Goal: Find contact information: Find contact information

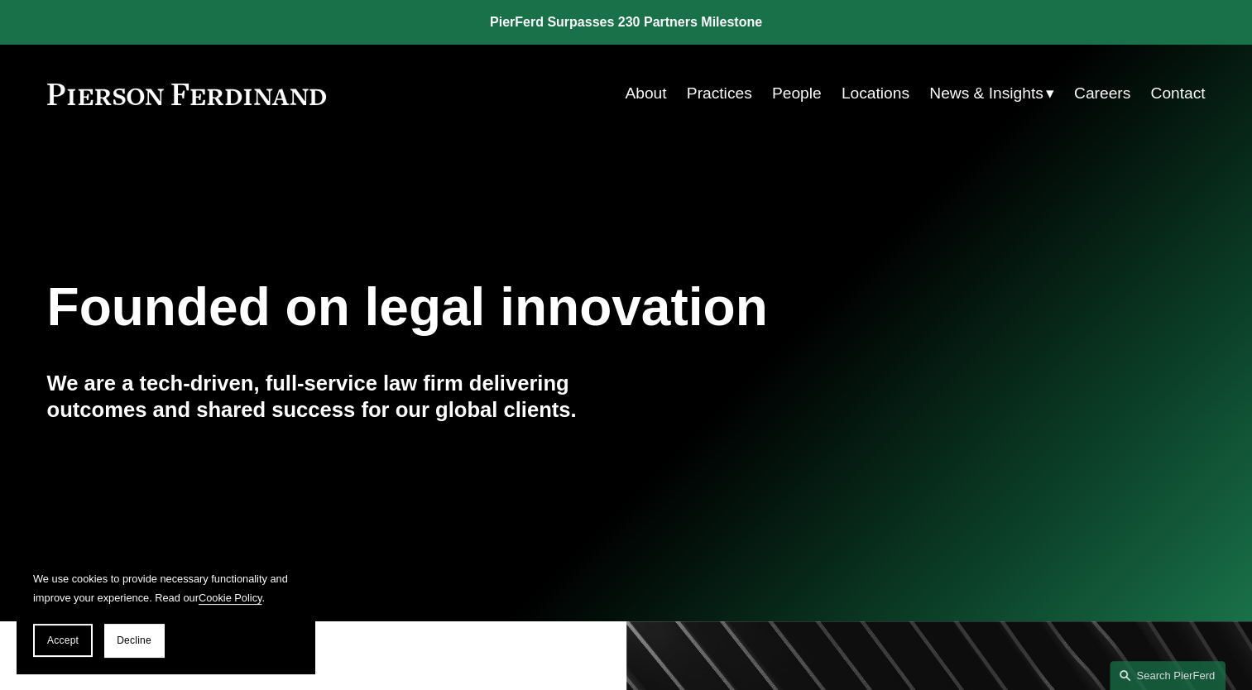
click at [784, 94] on link "People" at bounding box center [797, 93] width 50 height 31
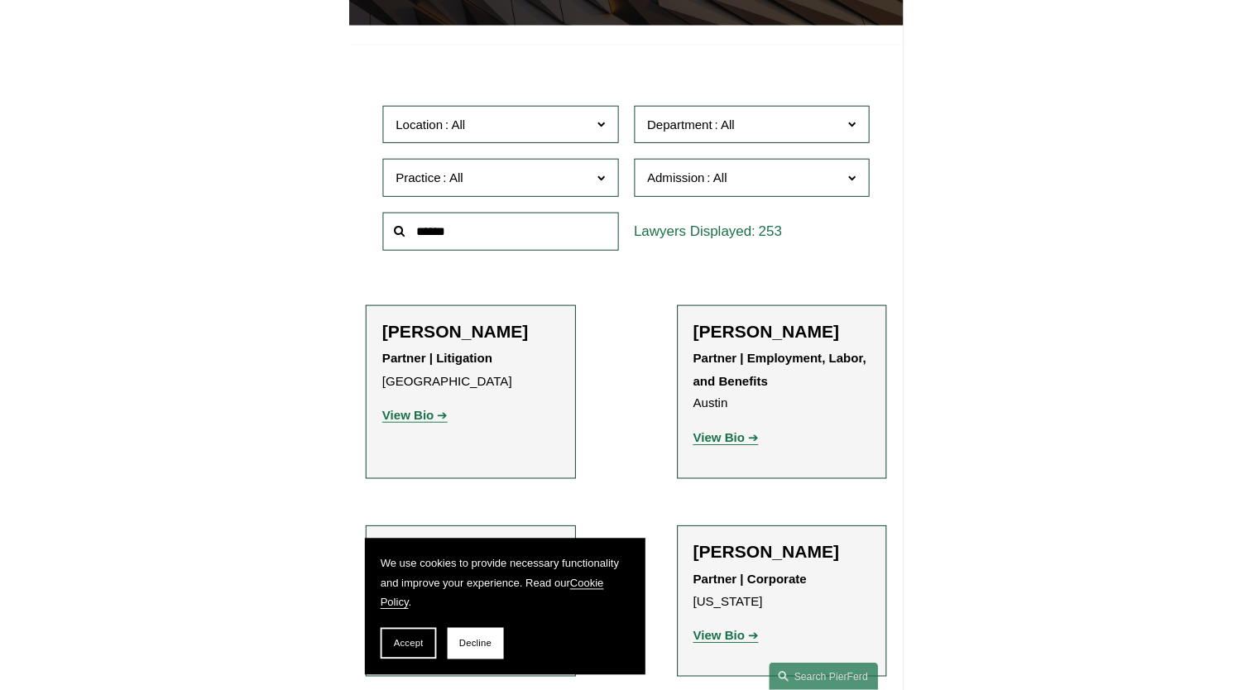
scroll to position [364, 0]
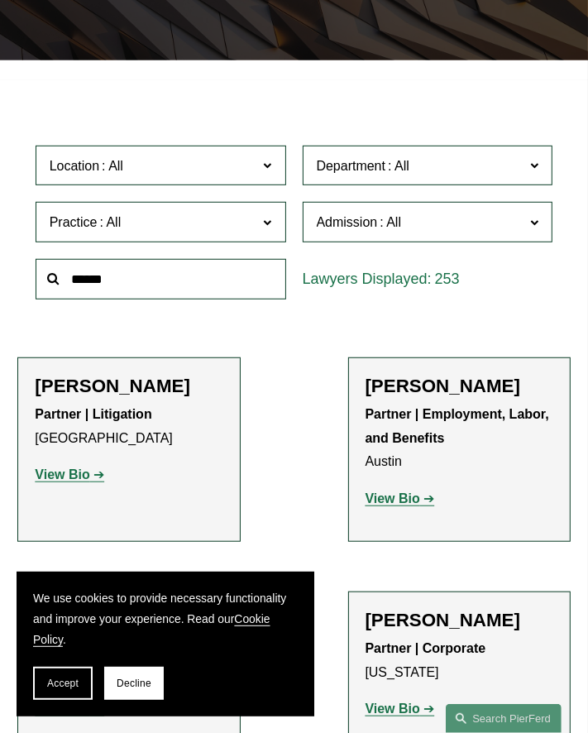
click at [510, 165] on span "Department" at bounding box center [420, 166] width 207 height 22
click at [60, 476] on strong "View Bio" at bounding box center [62, 474] width 55 height 14
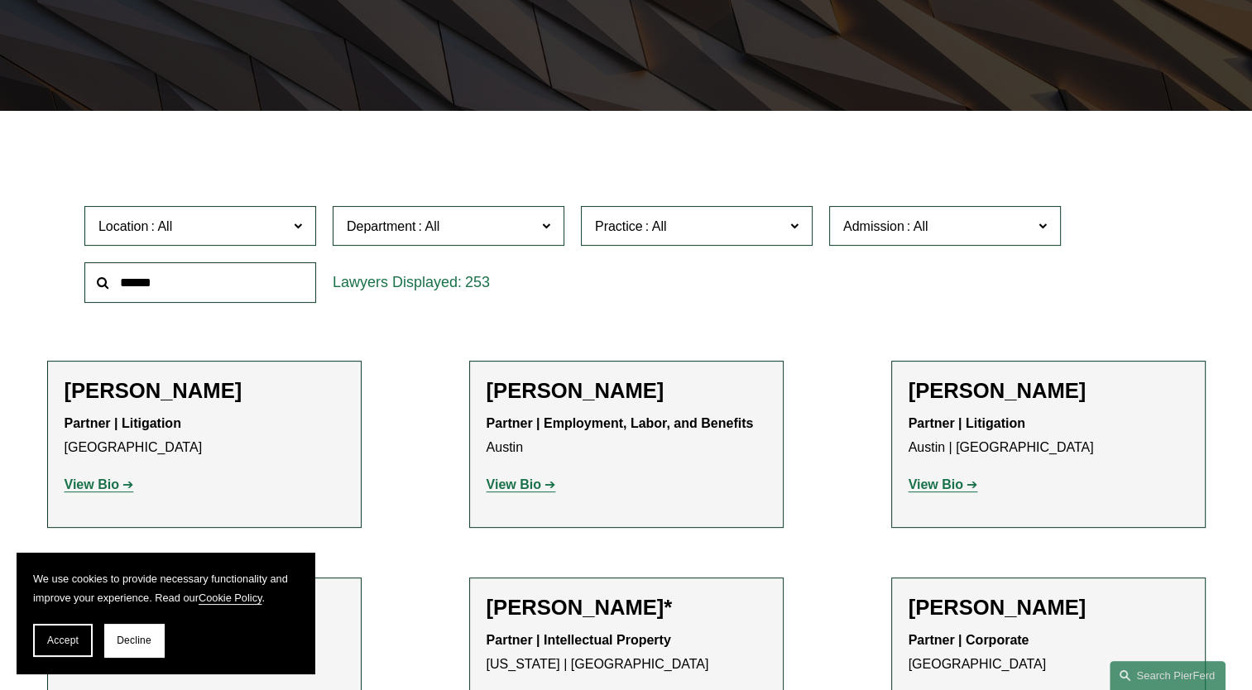
click at [884, 300] on div "Location All Atlanta Austin Boston Charlotte Chicago Cincinnati Cleveland Colum…" at bounding box center [625, 254] width 1099 height 113
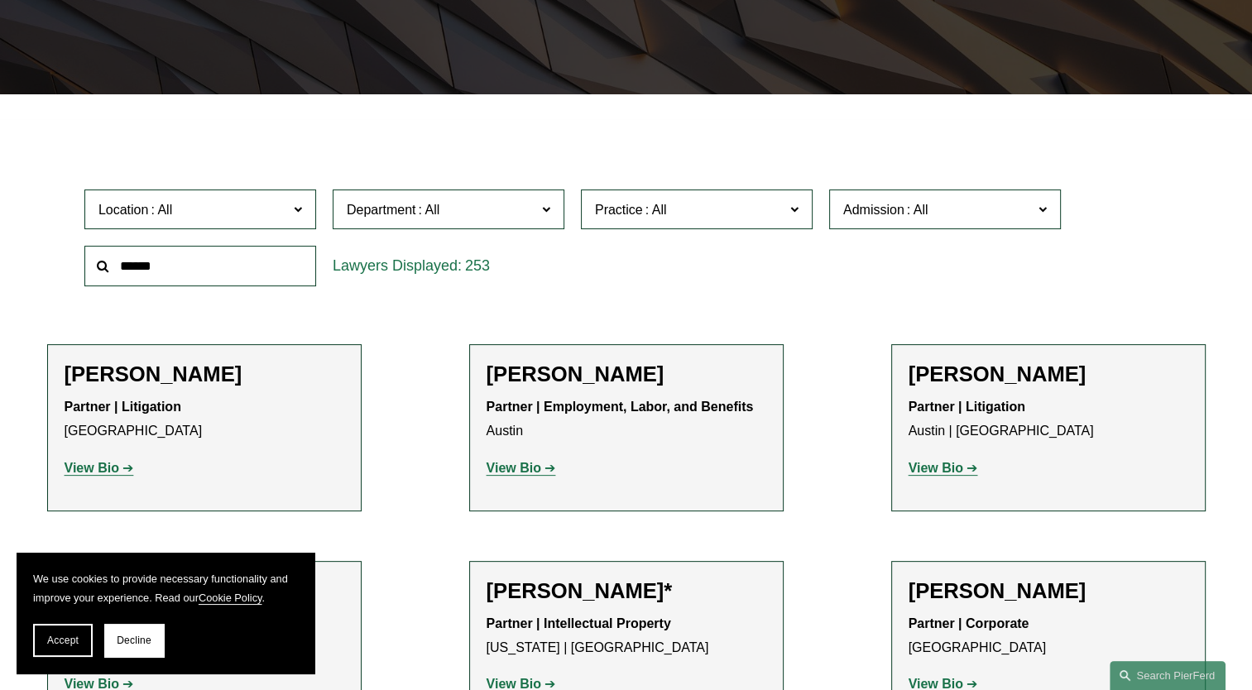
scroll to position [397, 0]
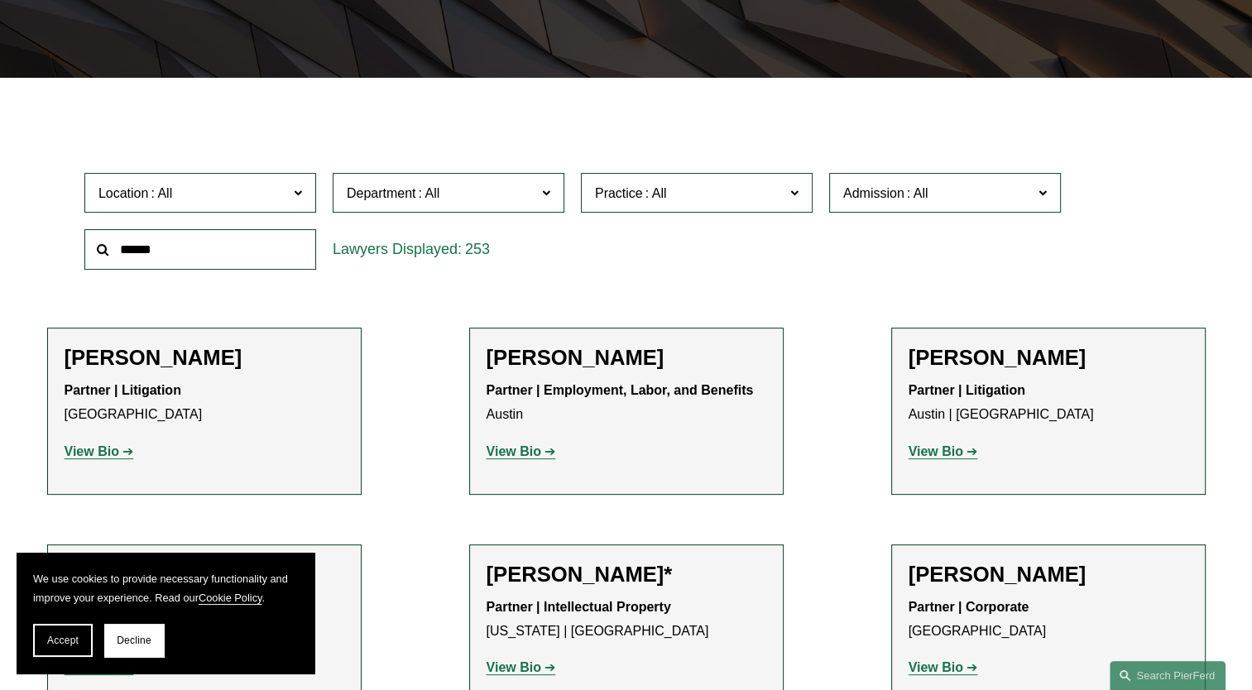
click at [151, 250] on input "text" at bounding box center [200, 249] width 232 height 41
click at [518, 452] on strong "View Bio" at bounding box center [513, 451] width 55 height 14
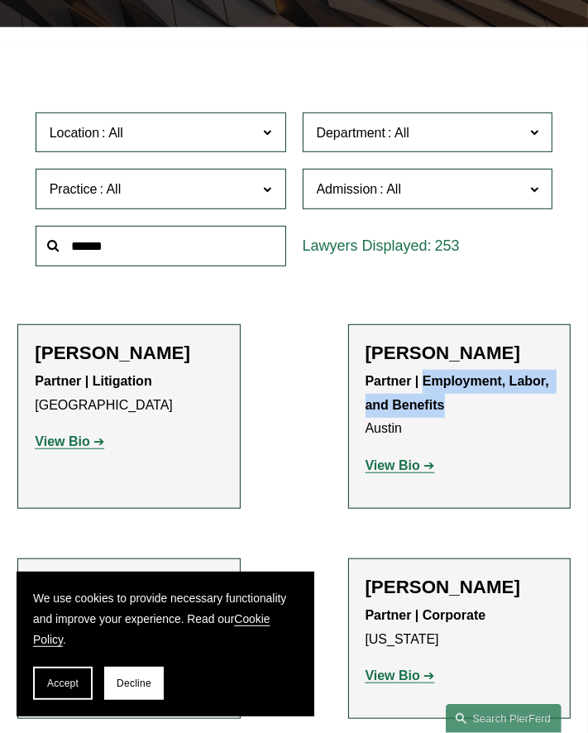
drag, startPoint x: 423, startPoint y: 377, endPoint x: 443, endPoint y: 403, distance: 32.4
click at [443, 403] on strong "Partner | Employment, Labor, and Benefits" at bounding box center [460, 393] width 188 height 38
copy strong "Employment, Labor, and Benefits"
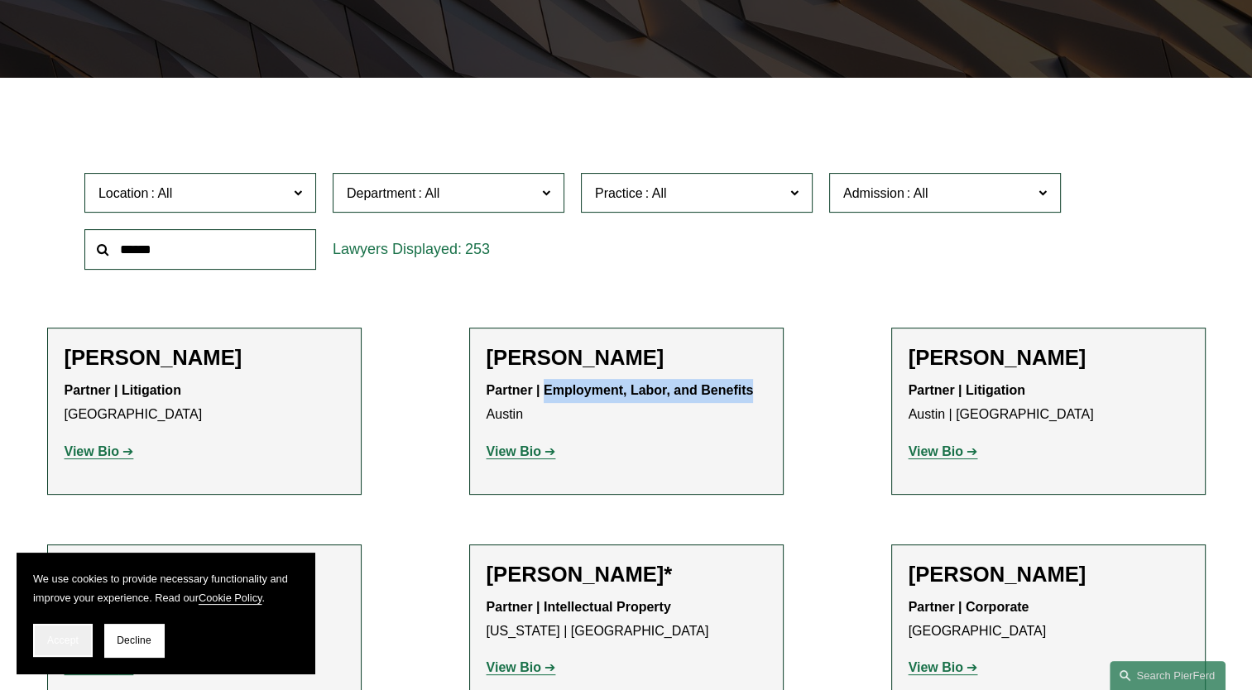
click at [63, 641] on span "Accept" at bounding box center [62, 640] width 31 height 12
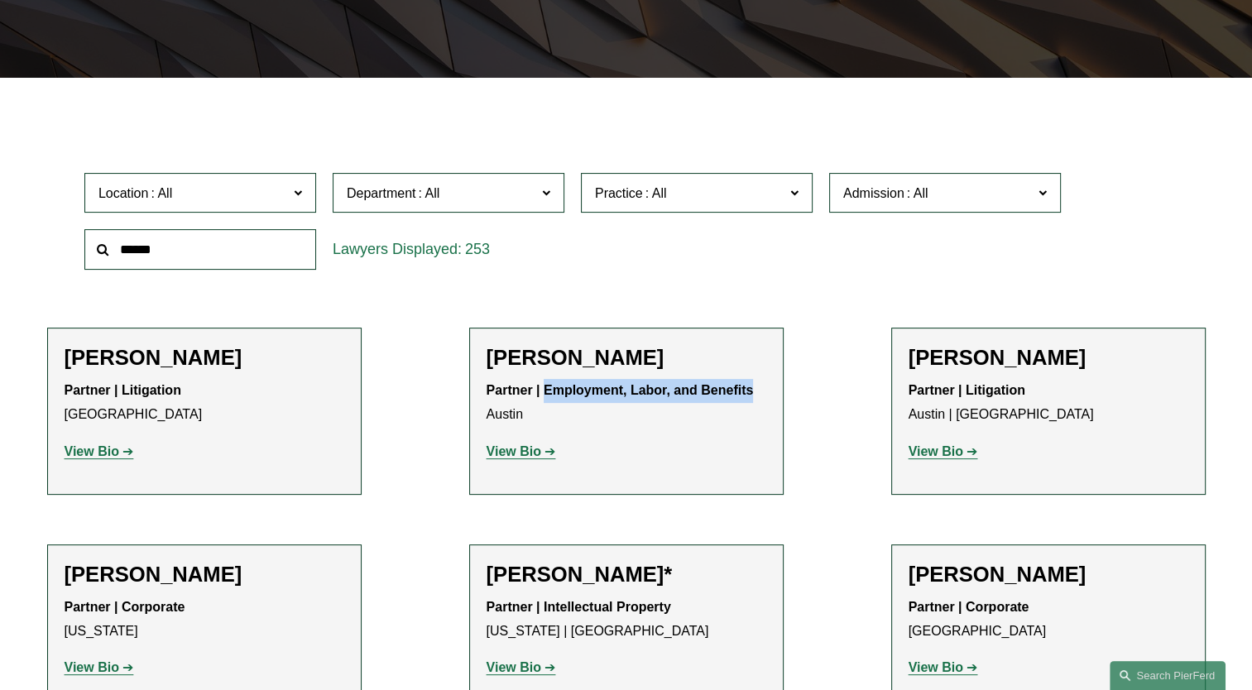
click at [549, 193] on span at bounding box center [546, 192] width 8 height 22
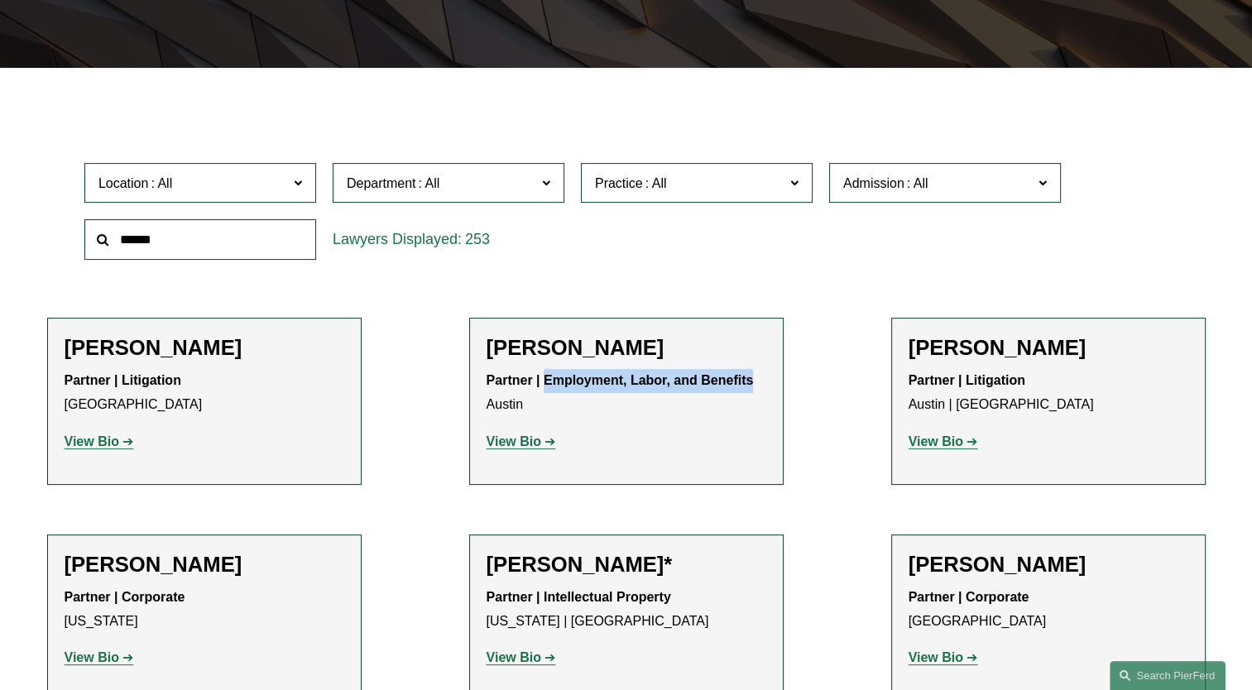
scroll to position [282, 0]
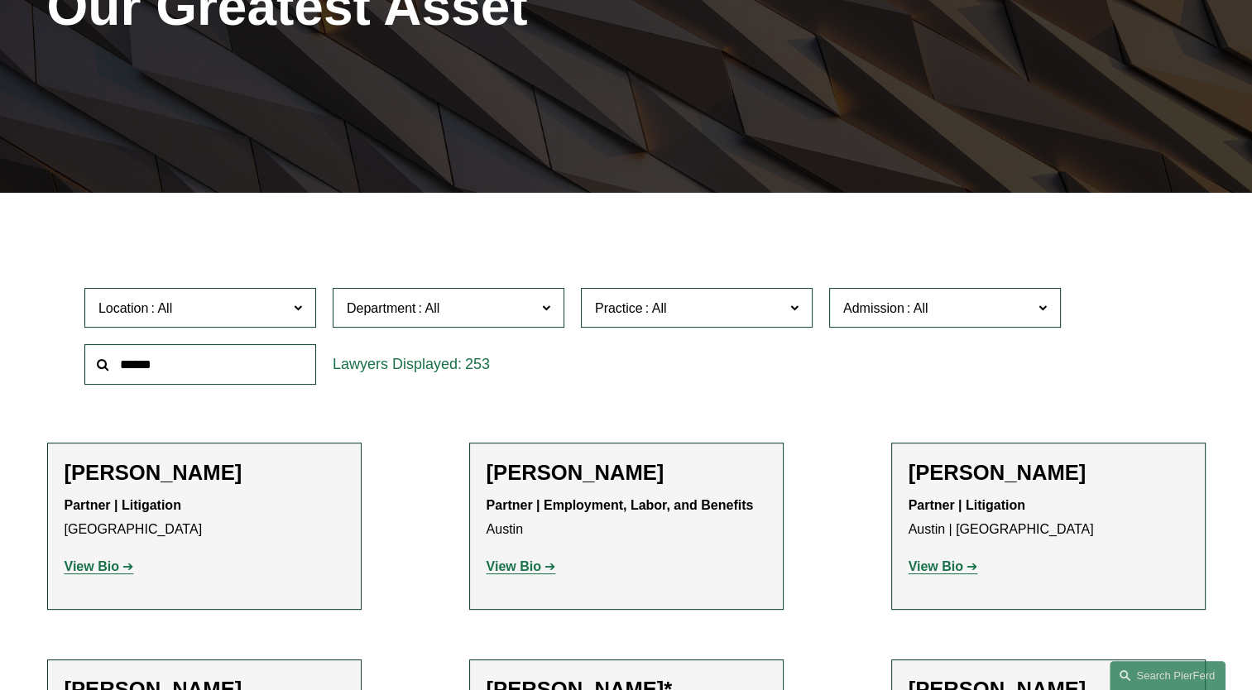
click at [430, 366] on div "253" at bounding box center [449, 364] width 232 height 41
drag, startPoint x: 39, startPoint y: 416, endPoint x: 308, endPoint y: 500, distance: 281.5
click at [629, 381] on div "Location All Atlanta Austin Boston Charlotte Chicago Cincinnati Cleveland Colum…" at bounding box center [625, 336] width 1099 height 113
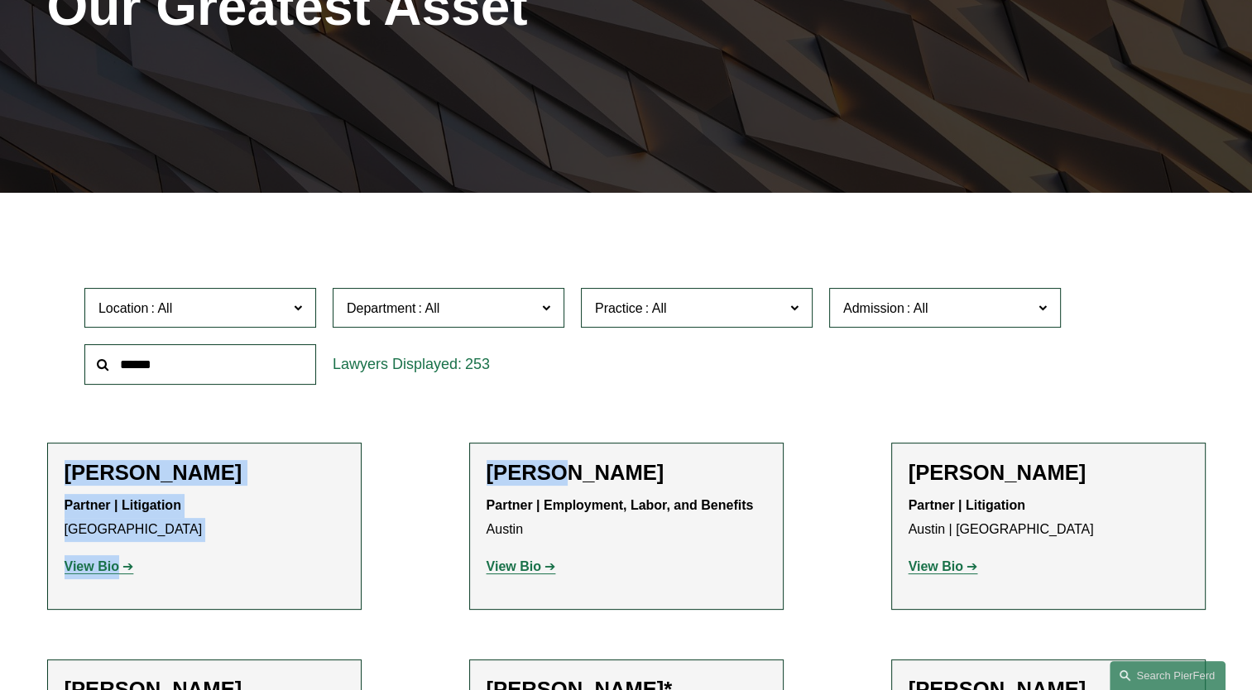
drag, startPoint x: 37, startPoint y: 431, endPoint x: 548, endPoint y: 434, distance: 510.4
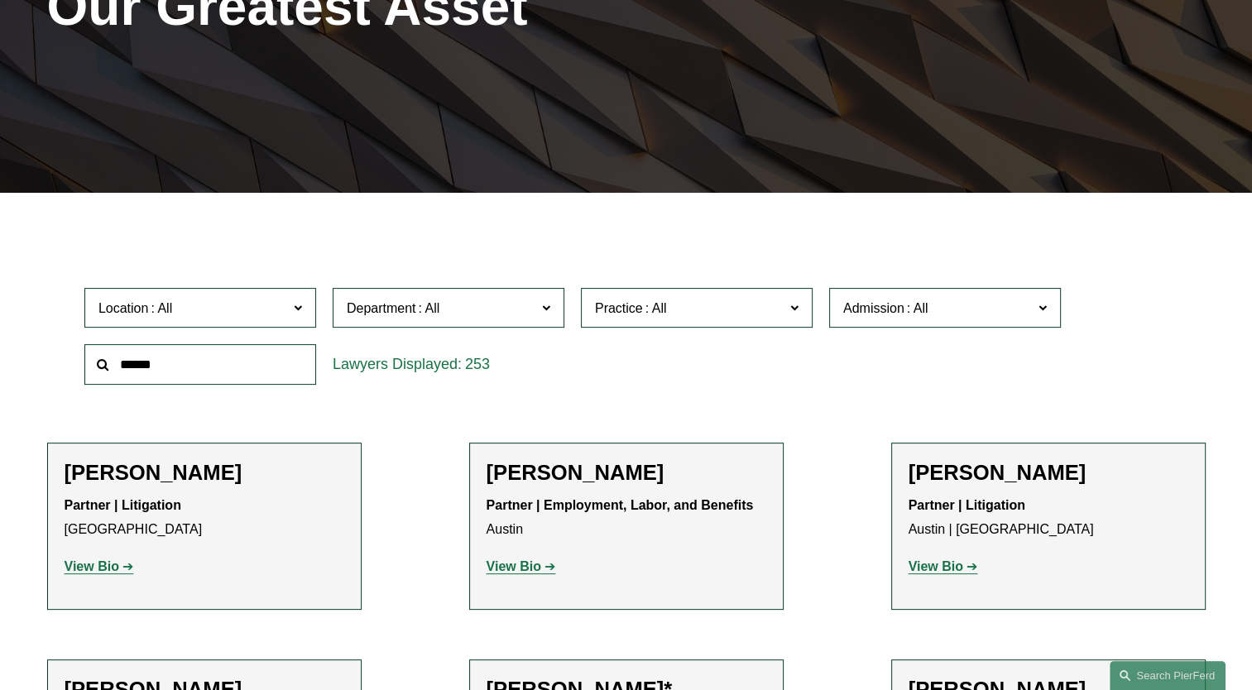
drag, startPoint x: 548, startPoint y: 434, endPoint x: 506, endPoint y: 415, distance: 45.5
drag, startPoint x: 67, startPoint y: 468, endPoint x: 119, endPoint y: 528, distance: 79.1
click at [119, 528] on div "Katie Ackels Partner | Litigation Dallas View Bio Location: Dallas; Department:…" at bounding box center [205, 526] width 280 height 132
copy div "Katie Ackels Partner | Litigation Dallas"
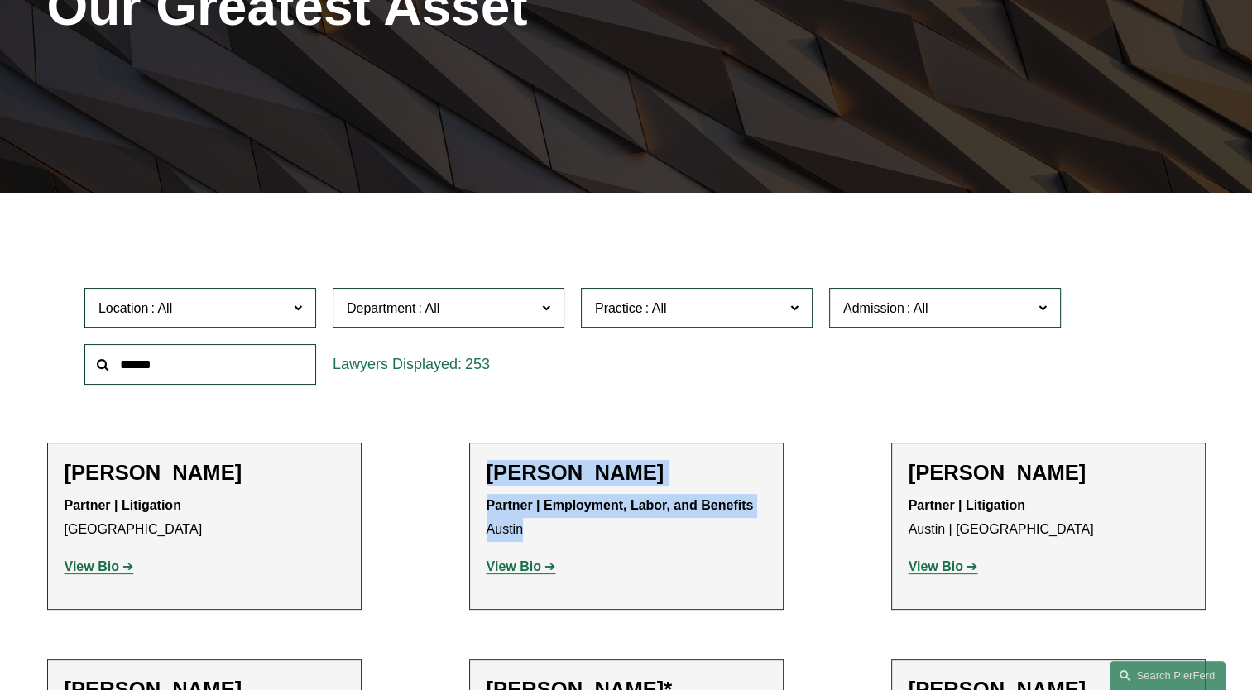
drag, startPoint x: 489, startPoint y: 467, endPoint x: 529, endPoint y: 528, distance: 73.4
click at [529, 528] on div "Scott A. Agthe Partner | Employment, Labor, and Benefits Austin View Bio Locati…" at bounding box center [626, 526] width 280 height 132
copy div "Scott A. Agthe Partner | Employment, Labor, and Benefits Austin"
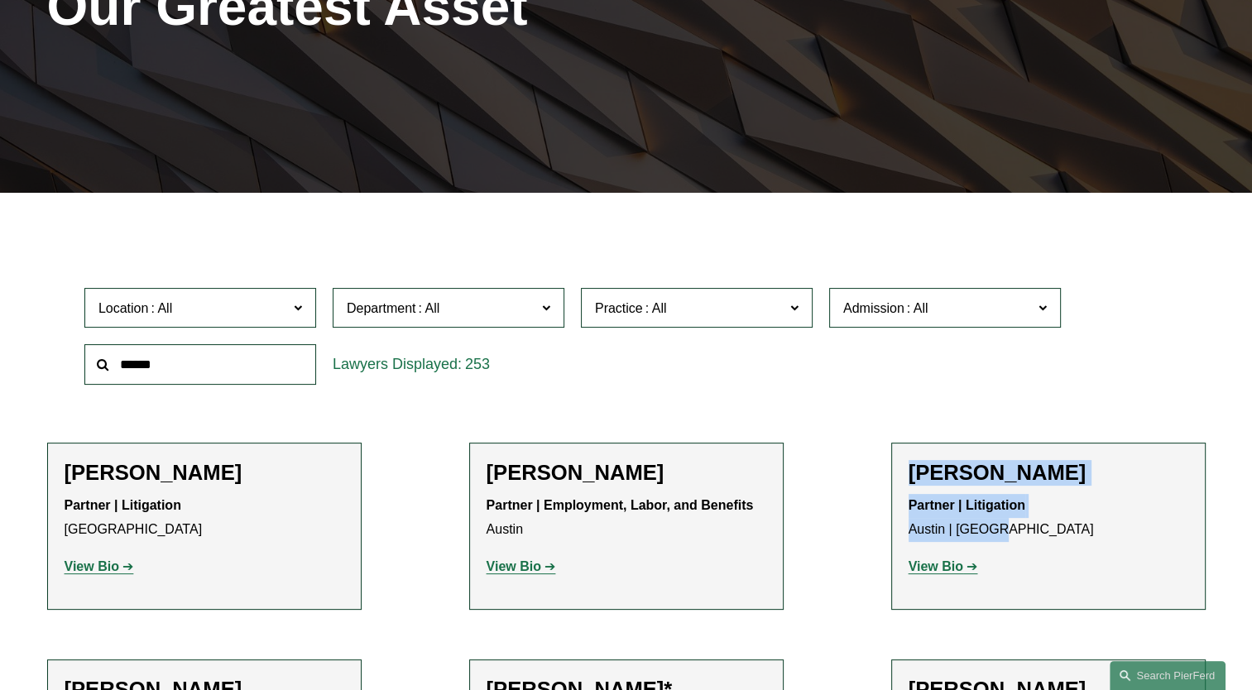
drag, startPoint x: 911, startPoint y: 465, endPoint x: 991, endPoint y: 521, distance: 98.0
click at [991, 521] on div "William J. Akins Partner | Litigation Austin | Dallas View Bio Location: Austin…" at bounding box center [1048, 526] width 280 height 132
copy div "William J. Akins Partner | Litigation Austin | Dallas"
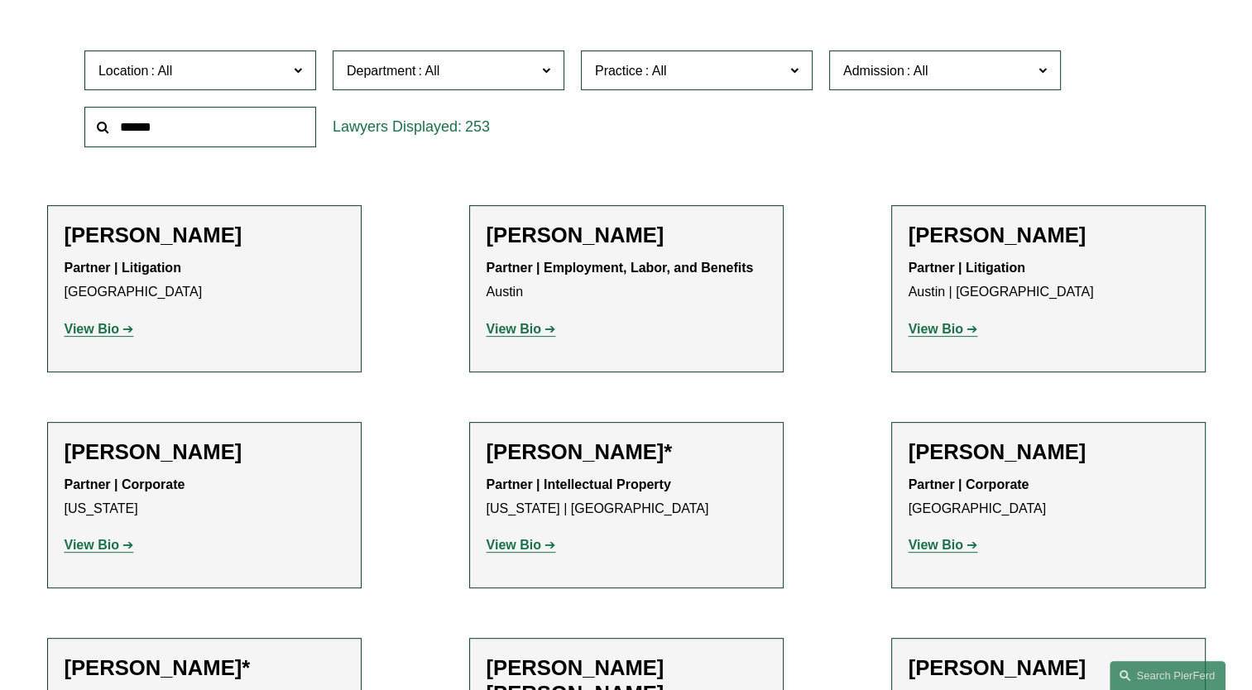
scroll to position [547, 0]
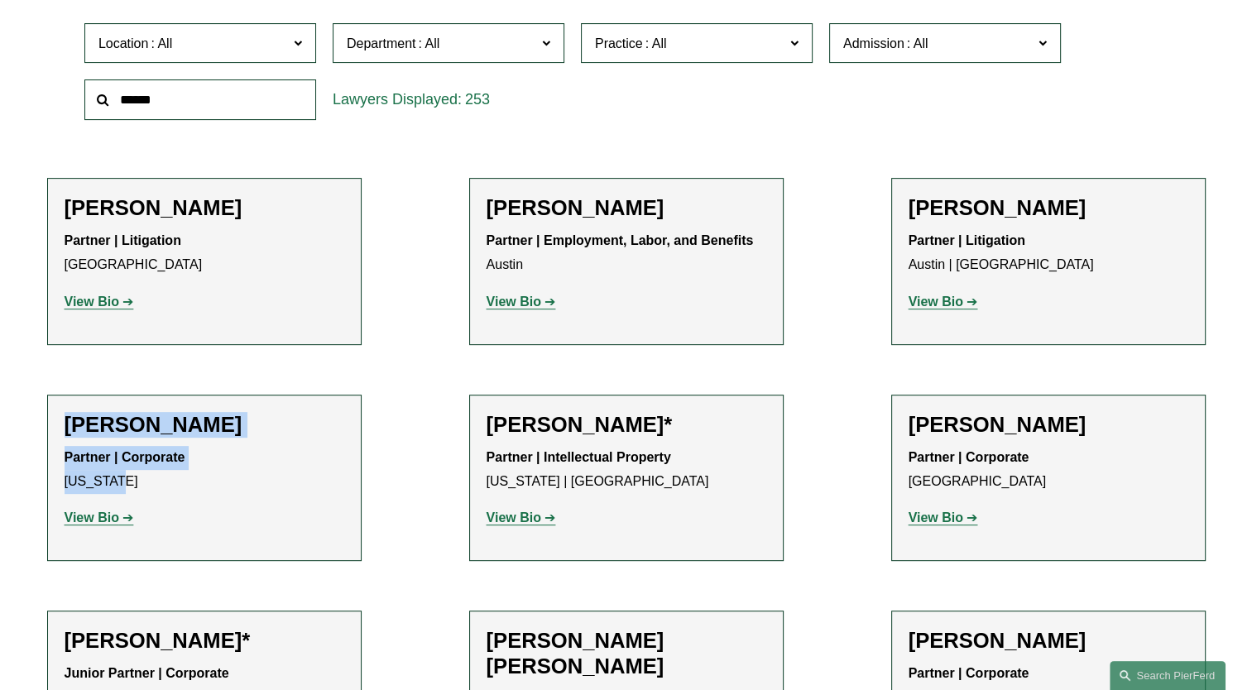
drag, startPoint x: 69, startPoint y: 419, endPoint x: 122, endPoint y: 473, distance: 75.5
click at [122, 473] on div "Cathleen Allen Partner | Corporate New York View Bio Location: New York; Depart…" at bounding box center [205, 478] width 280 height 132
copy div "Cathleen Allen Partner | Corporate New York"
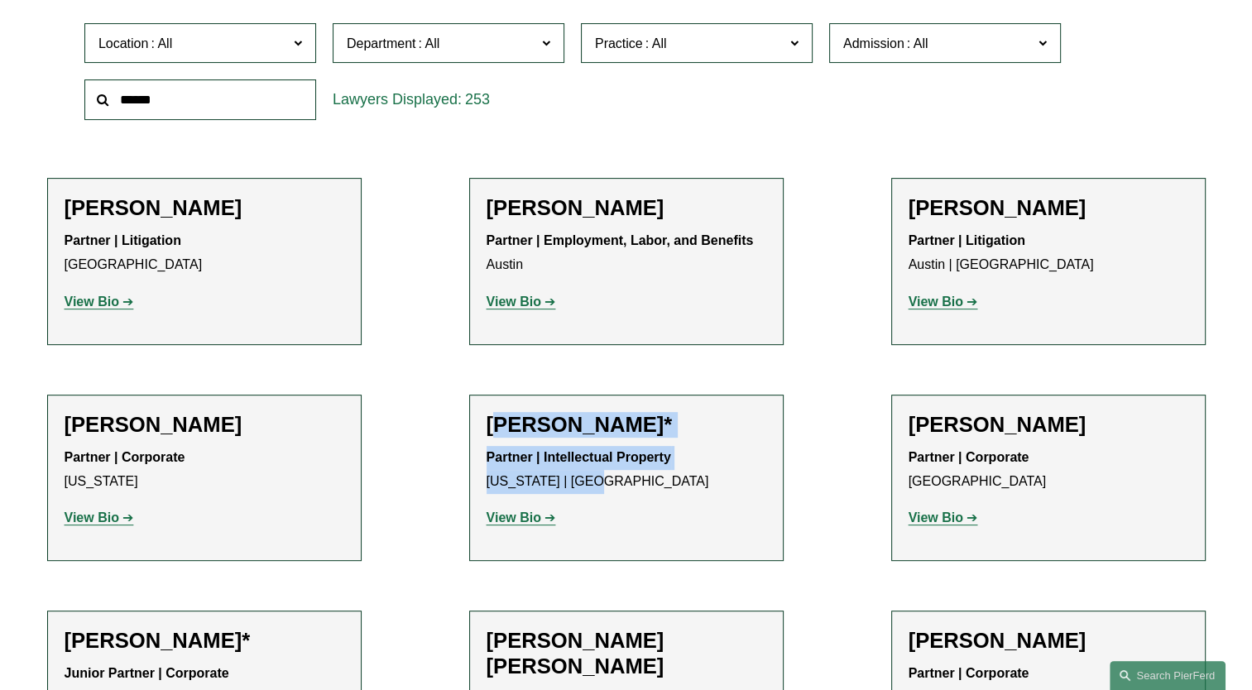
drag, startPoint x: 494, startPoint y: 418, endPoint x: 599, endPoint y: 475, distance: 119.6
click at [599, 475] on div "Jeffrey Ambroziak* Partner | Intellectual Property New York | Boston View Bio L…" at bounding box center [626, 478] width 280 height 132
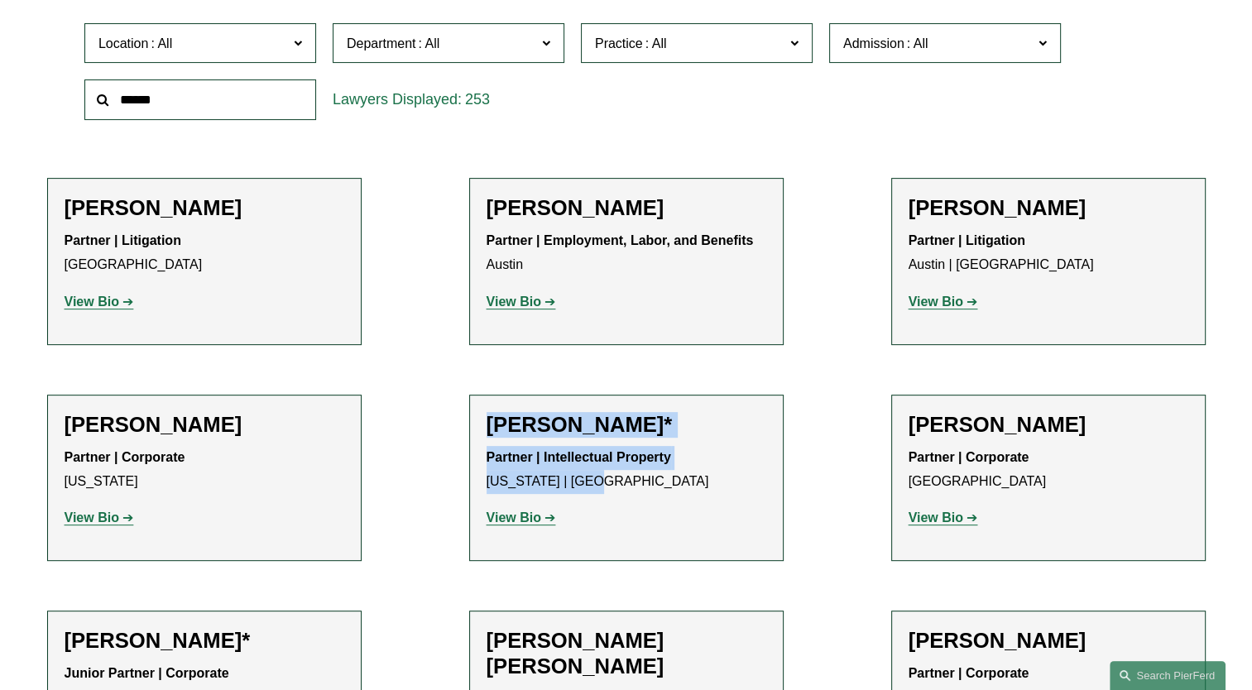
drag, startPoint x: 490, startPoint y: 418, endPoint x: 602, endPoint y: 477, distance: 127.3
click at [602, 477] on div "Jeffrey Ambroziak* Partner | Intellectual Property New York | Boston View Bio L…" at bounding box center [626, 478] width 280 height 132
copy div "Jeffrey Ambroziak* Partner | Intellectual Property New York | Boston"
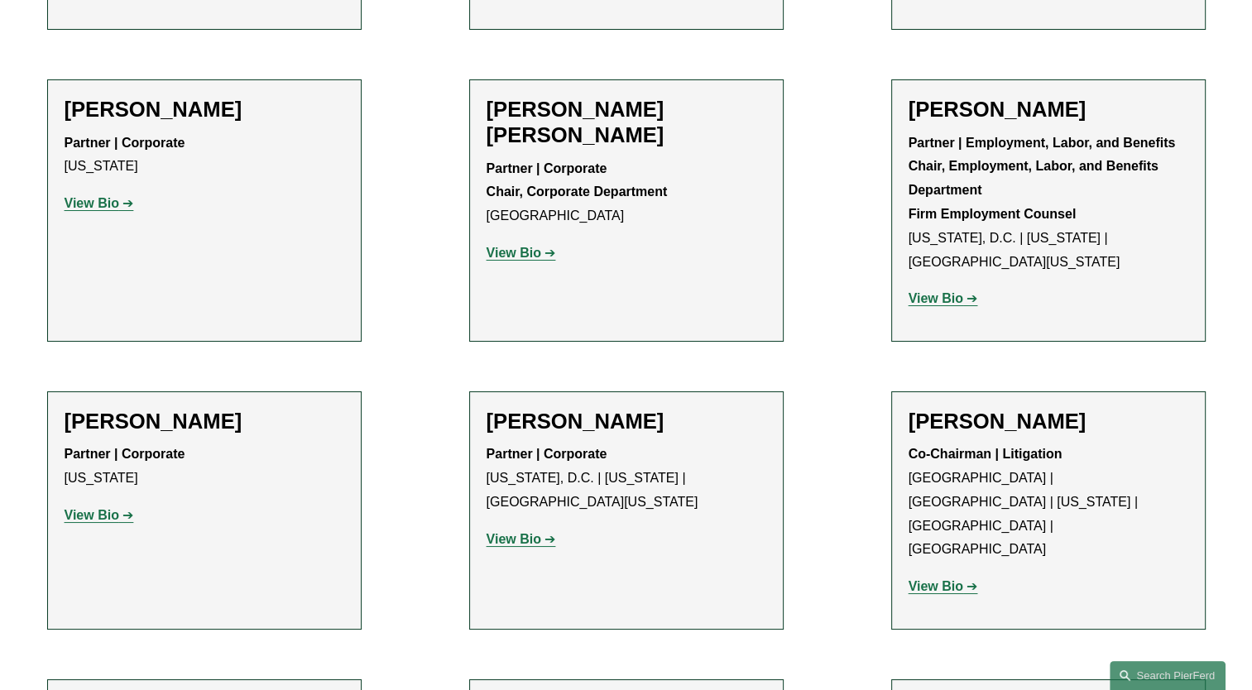
scroll to position [6115, 0]
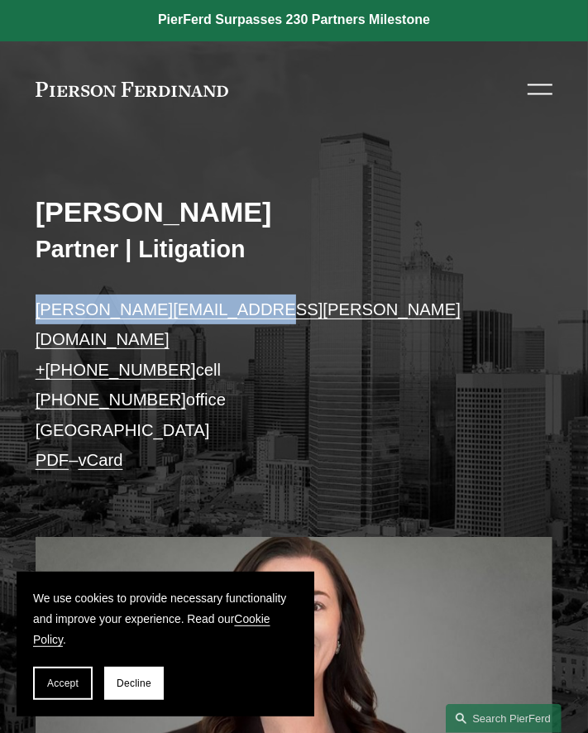
drag, startPoint x: 242, startPoint y: 310, endPoint x: 38, endPoint y: 309, distance: 203.5
click at [38, 309] on p "katie.ackels@pierferd.com + 1.512.663.2641 cell +1.469.547.0588 office Dallas P…" at bounding box center [295, 384] width 518 height 181
copy link "katie.ackels@pierferd.com"
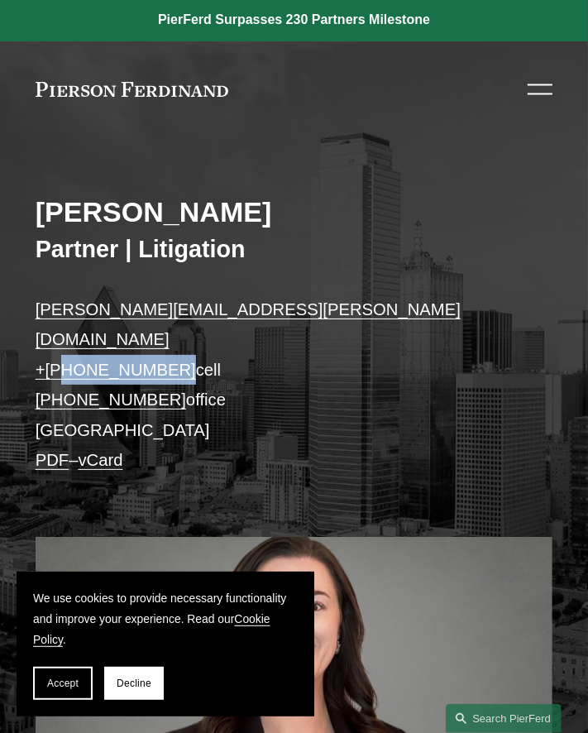
drag, startPoint x: 163, startPoint y: 337, endPoint x: 60, endPoint y: 337, distance: 103.4
click at [60, 337] on p "katie.ackels@pierferd.com + 1.512.663.2641 cell +1.469.547.0588 office Dallas P…" at bounding box center [295, 384] width 518 height 181
copy link "512.663.2641"
click at [324, 221] on h2 "Katie Ackels" at bounding box center [295, 212] width 518 height 34
drag, startPoint x: 163, startPoint y: 368, endPoint x: 60, endPoint y: 370, distance: 103.4
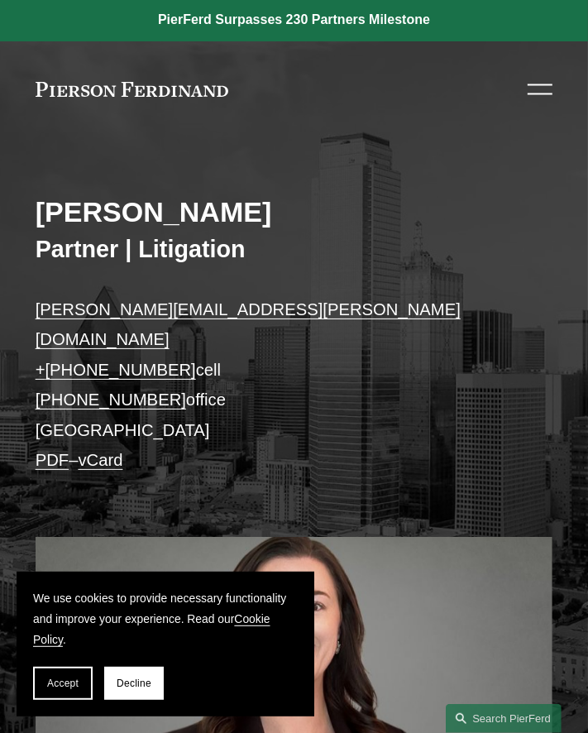
click at [60, 370] on p "katie.ackels@pierferd.com + 1.512.663.2641 cell +1.469.547.0588 office Dallas P…" at bounding box center [295, 384] width 518 height 181
copy link "469.547.0588"
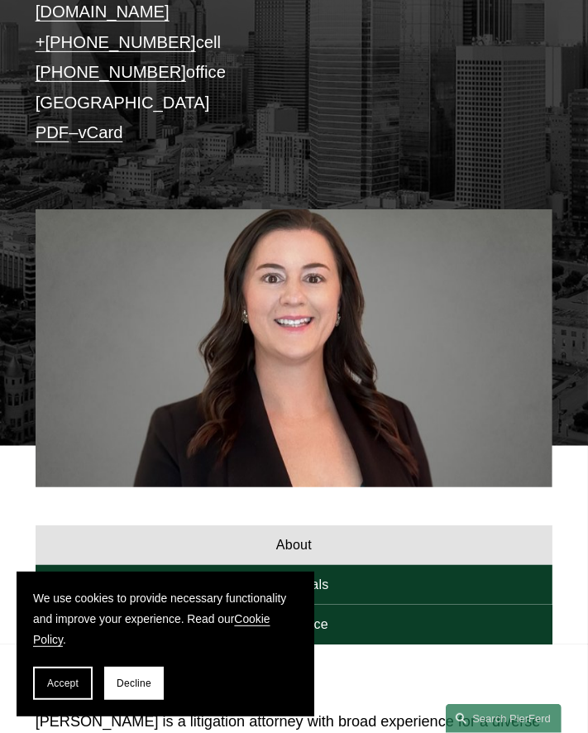
scroll to position [336, 0]
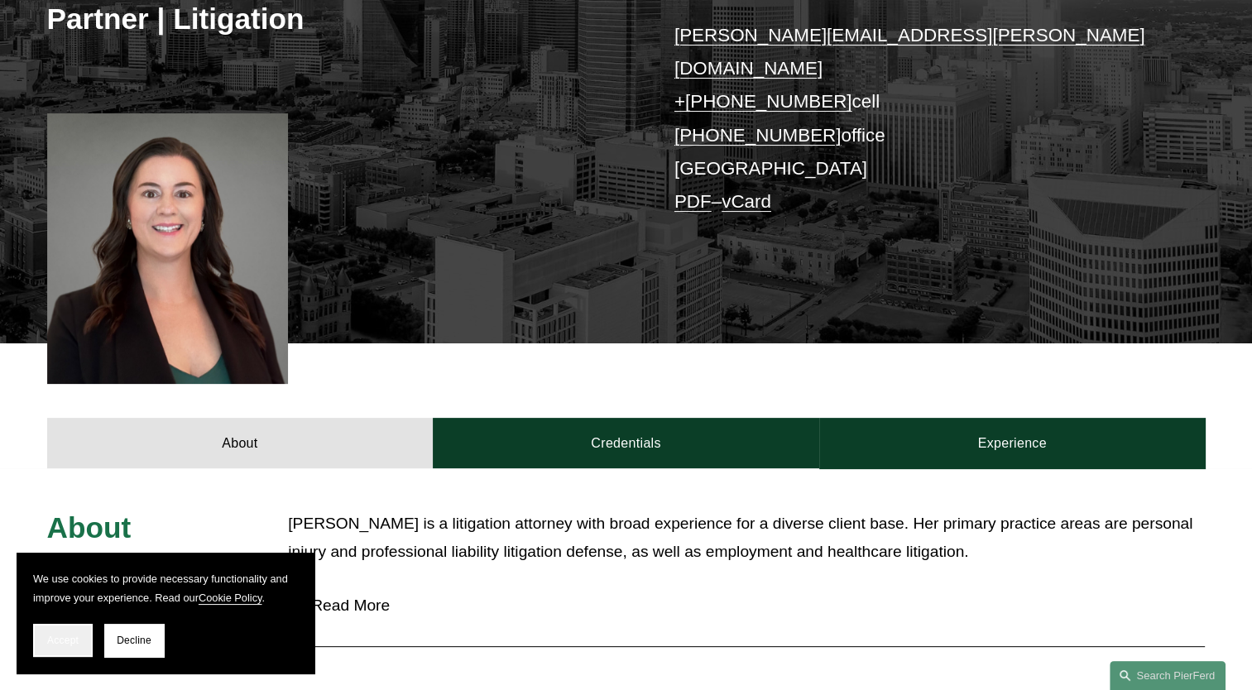
click at [66, 644] on span "Accept" at bounding box center [62, 640] width 31 height 12
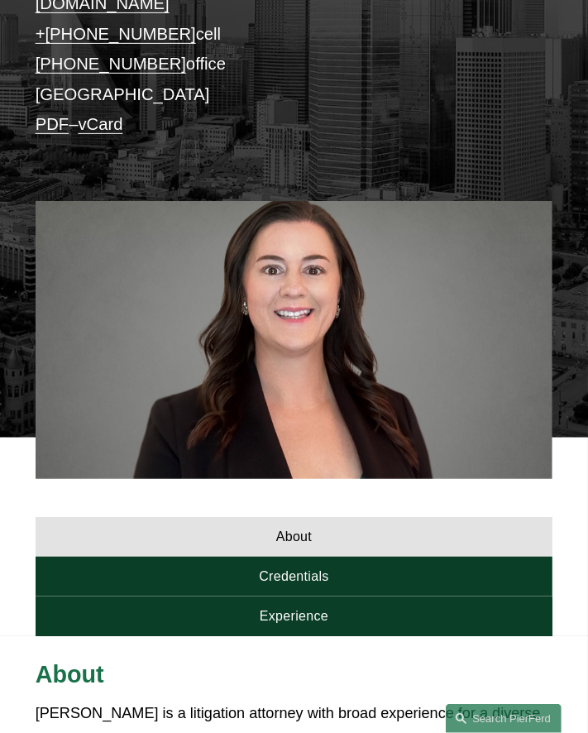
click at [107, 115] on link "vCard" at bounding box center [100, 124] width 45 height 18
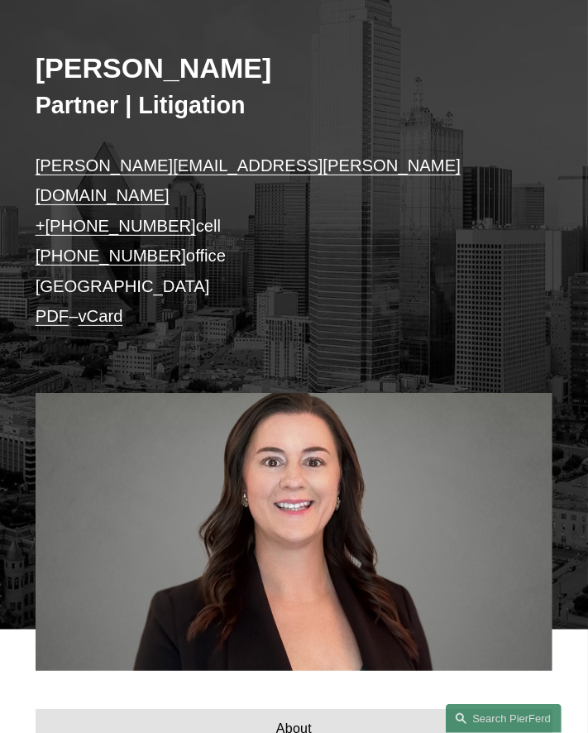
scroll to position [142, 0]
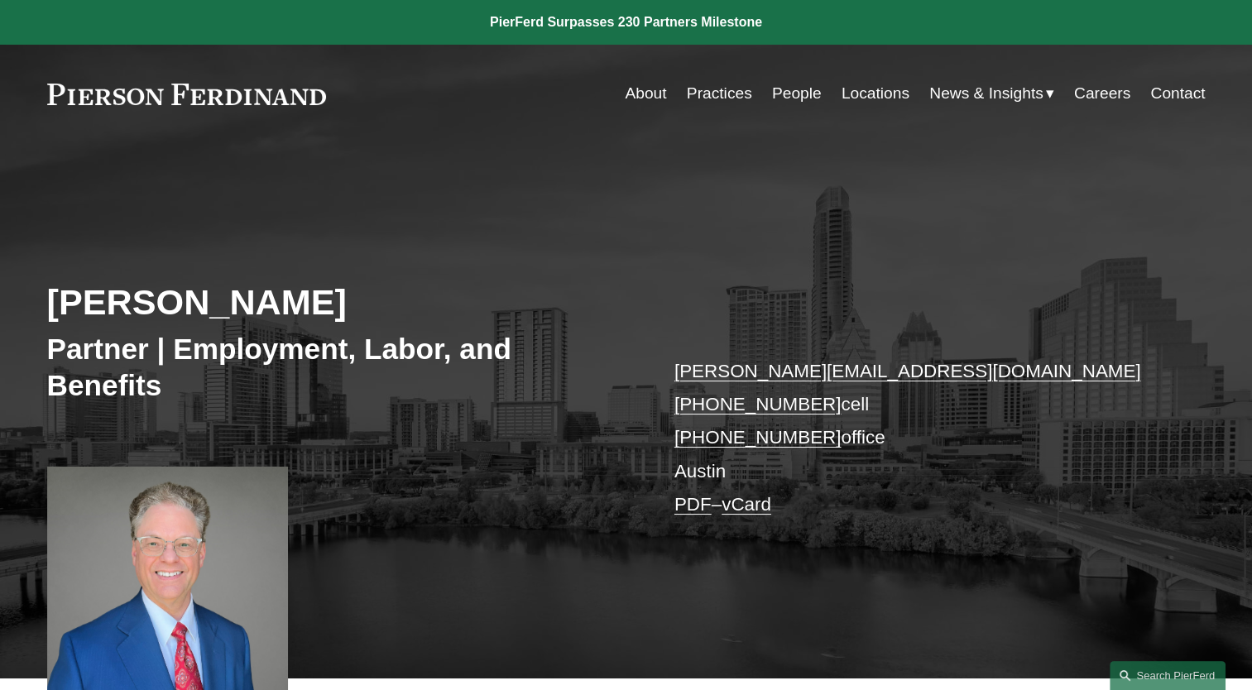
click at [756, 505] on link "vCard" at bounding box center [746, 504] width 50 height 21
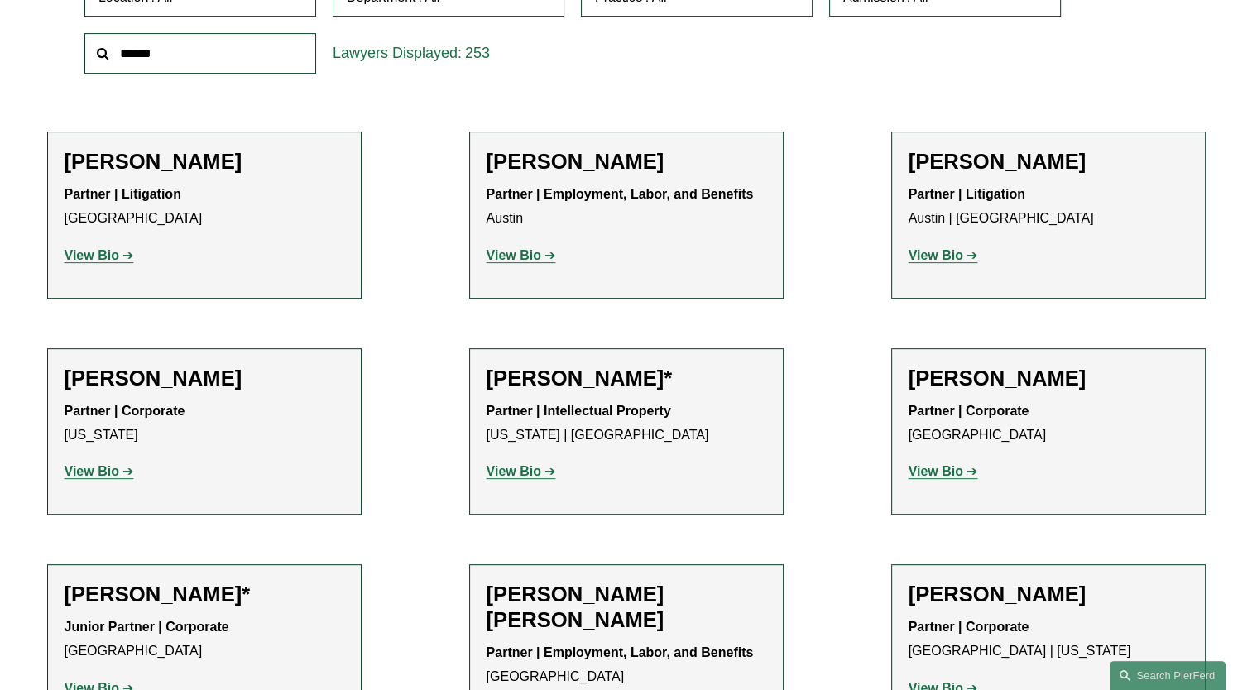
scroll to position [697, 0]
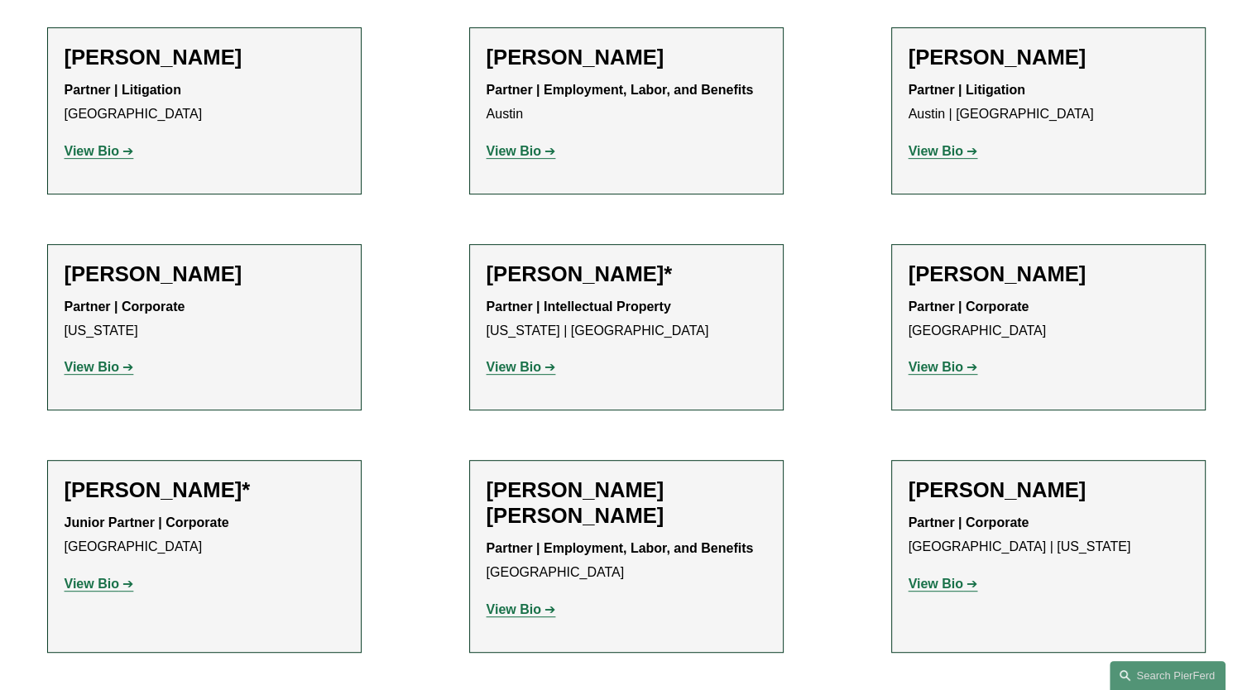
click at [518, 366] on strong "View Bio" at bounding box center [513, 367] width 55 height 14
drag, startPoint x: 913, startPoint y: 270, endPoint x: 955, endPoint y: 329, distance: 72.3
click at [955, 329] on div "Christine Amrhein Partner | Corporate Denver View Bio Location: Denver; Departm…" at bounding box center [1048, 327] width 280 height 132
copy div "Christine Amrhein Partner | Corporate Denver"
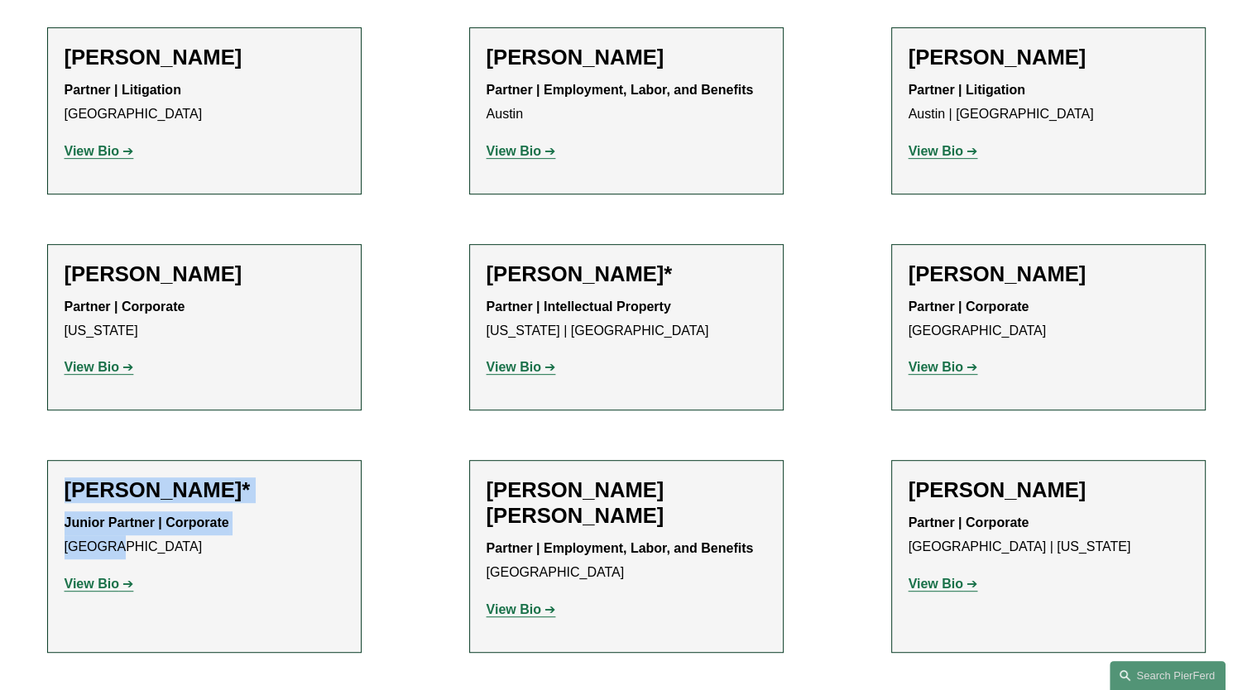
drag, startPoint x: 68, startPoint y: 484, endPoint x: 122, endPoint y: 556, distance: 90.3
click at [122, 556] on div "Jarrod Anderson* Junior Partner | Corporate Chicago View Bio Location: Chicago;…" at bounding box center [205, 543] width 280 height 132
copy div "Jarrod Anderson* Junior Partner | Corporate Chicago"
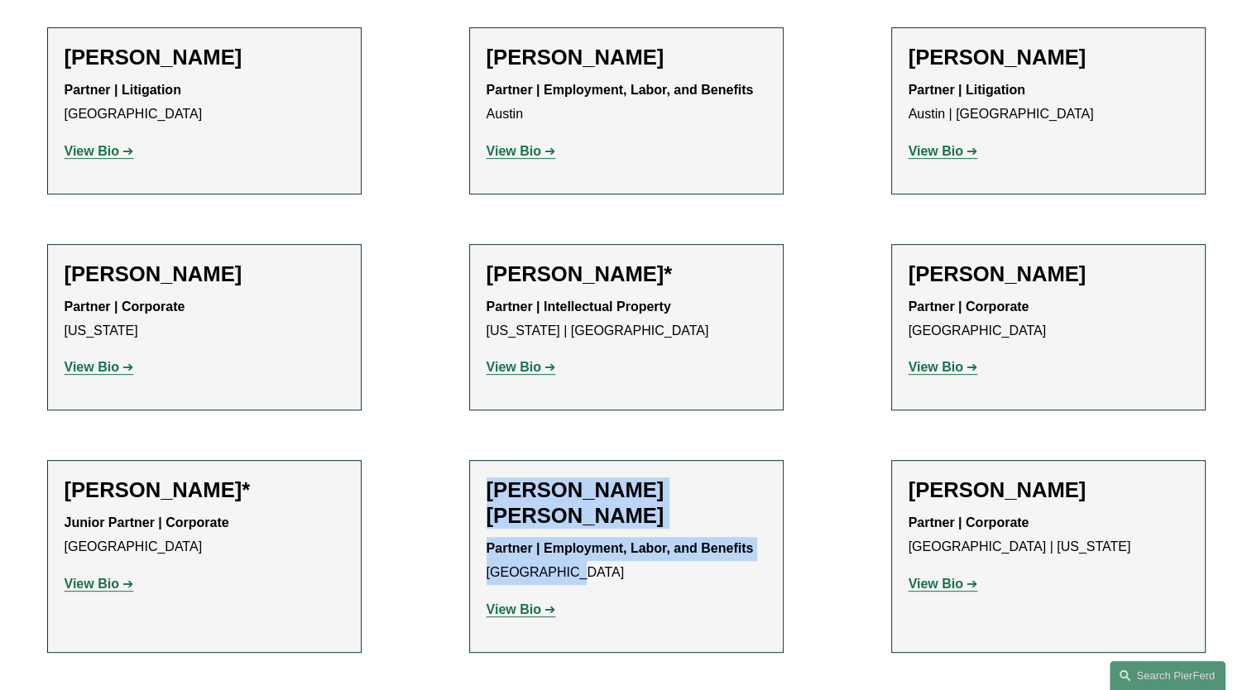
drag, startPoint x: 490, startPoint y: 486, endPoint x: 566, endPoint y: 572, distance: 114.2
click at [566, 572] on div "Giovanni D. Antonucci Di Cesare Partner | Employment, Labor, and Benefits Phila…" at bounding box center [626, 556] width 280 height 158
copy div "Giovanni D. Antonucci Di Cesare Partner | Employment, Labor, and Benefits Phila…"
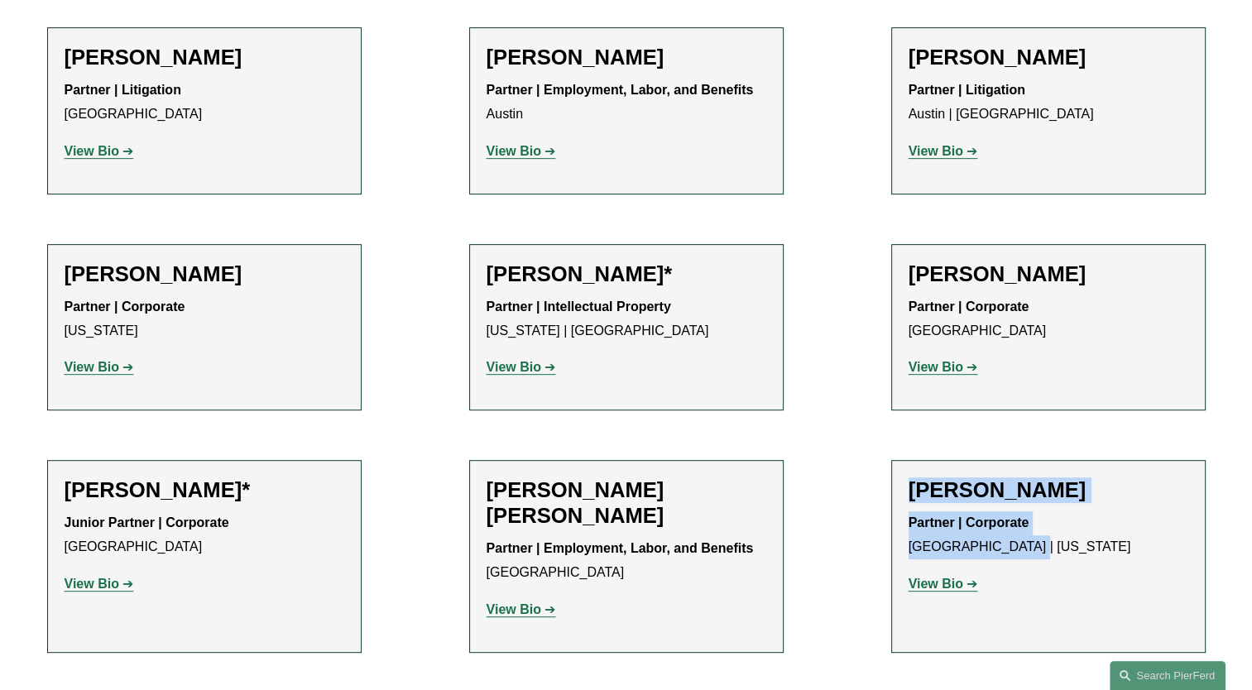
drag, startPoint x: 912, startPoint y: 484, endPoint x: 1032, endPoint y: 543, distance: 134.7
click at [1032, 543] on div "Priscilla Arthus Partner | Corporate Houston | New York View Bio Location: Hous…" at bounding box center [1048, 543] width 280 height 132
copy div "Priscilla Arthus Partner | Corporate Houston | New York"
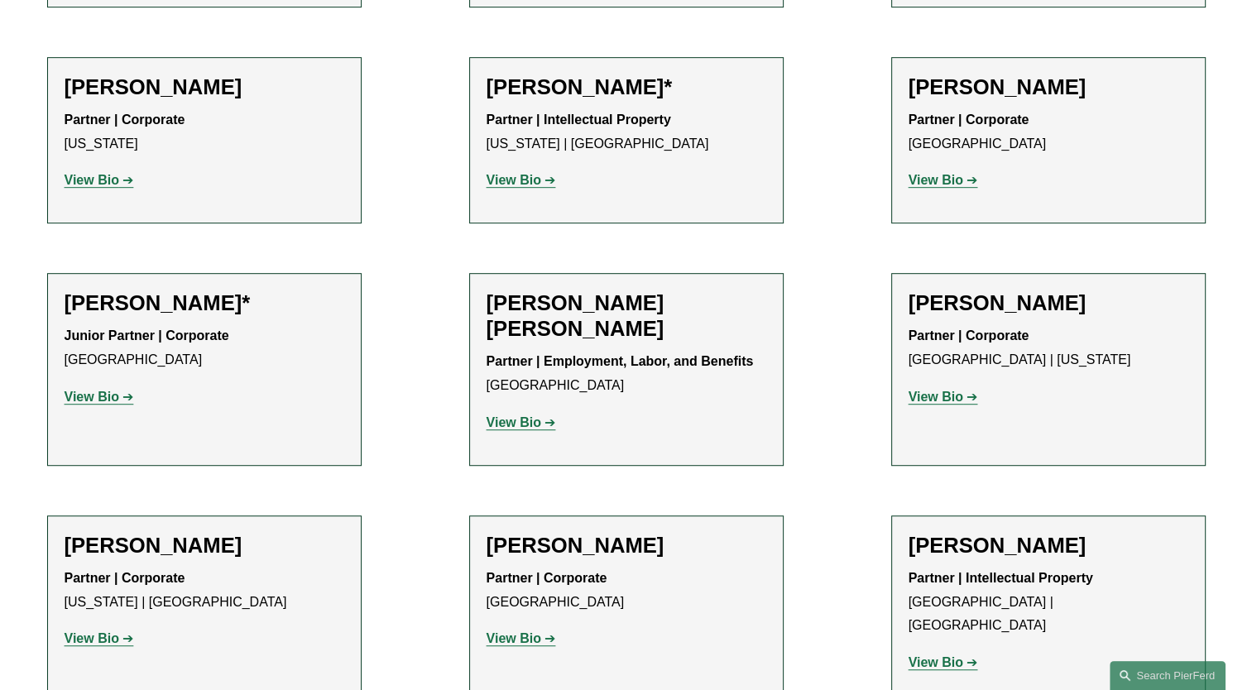
scroll to position [995, 0]
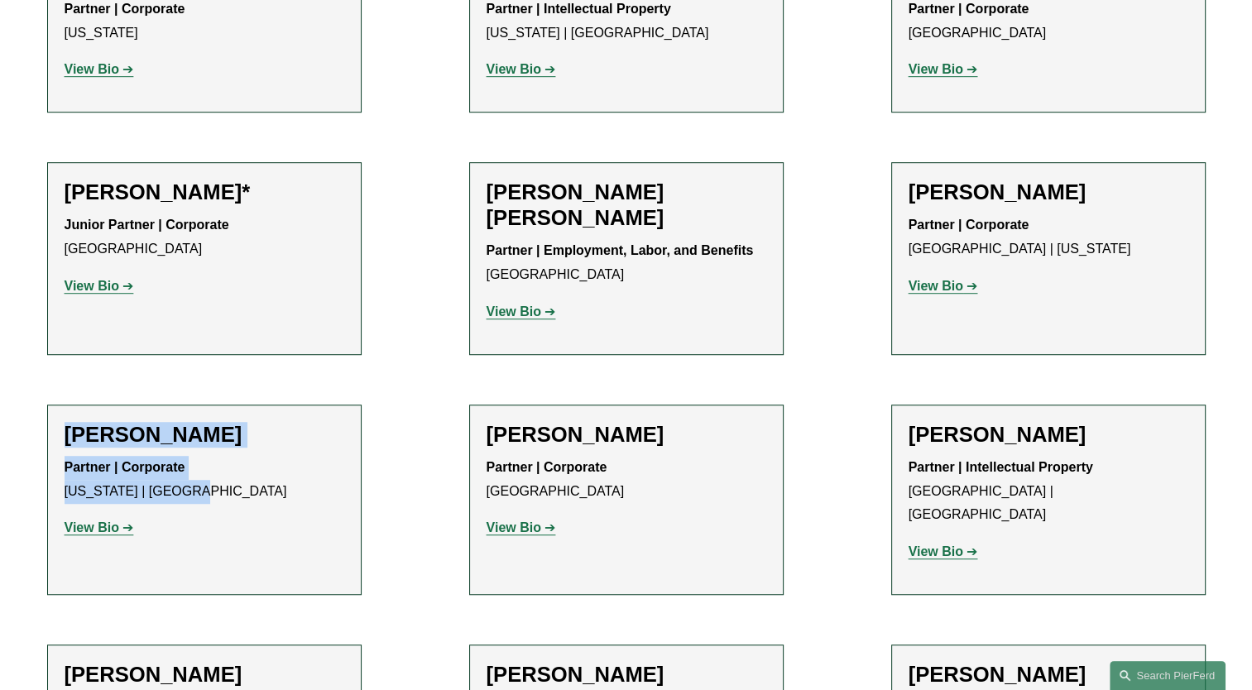
drag, startPoint x: 66, startPoint y: 425, endPoint x: 205, endPoint y: 483, distance: 150.5
click at [205, 483] on div "Sami Asaad Partner | Corporate New York | Princeton View Bio Location: New York…" at bounding box center [205, 488] width 280 height 132
copy div "Sami Asaad Partner | Corporate New York | Princeton"
